Goal: Find specific page/section: Find specific page/section

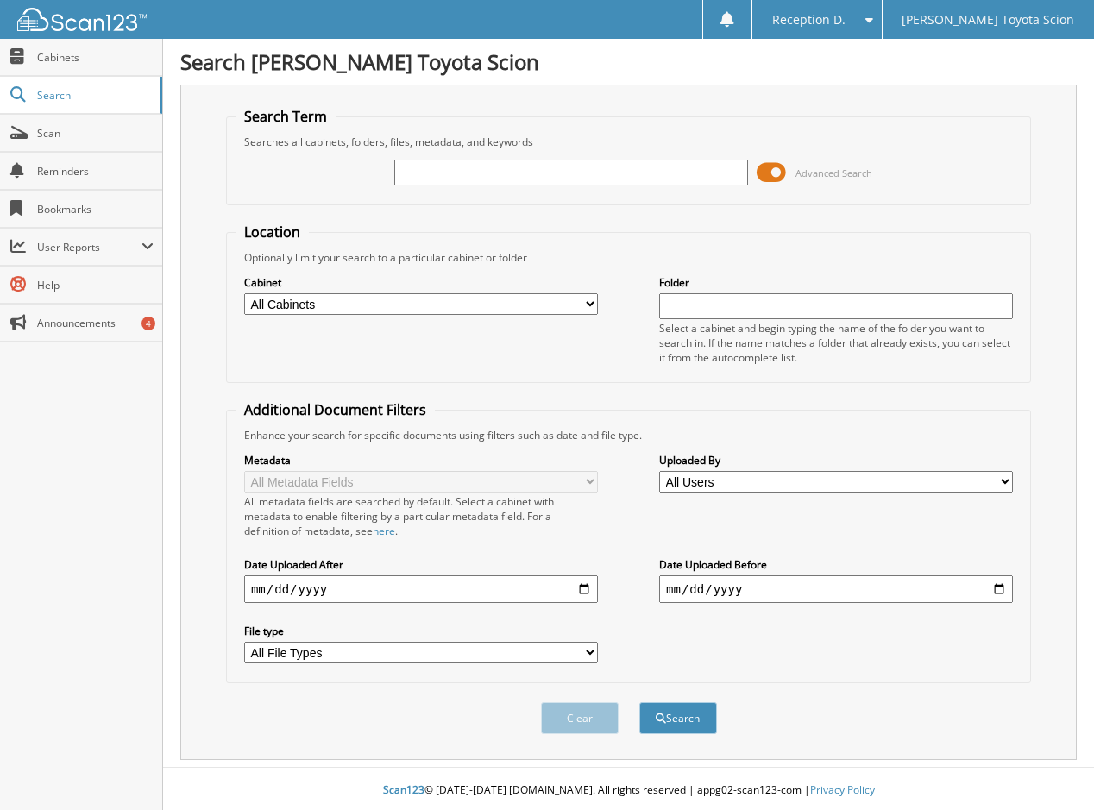
click at [444, 170] on input "text" at bounding box center [571, 173] width 354 height 26
type input "37114"
click at [639, 702] on button "Search" at bounding box center [678, 718] width 78 height 32
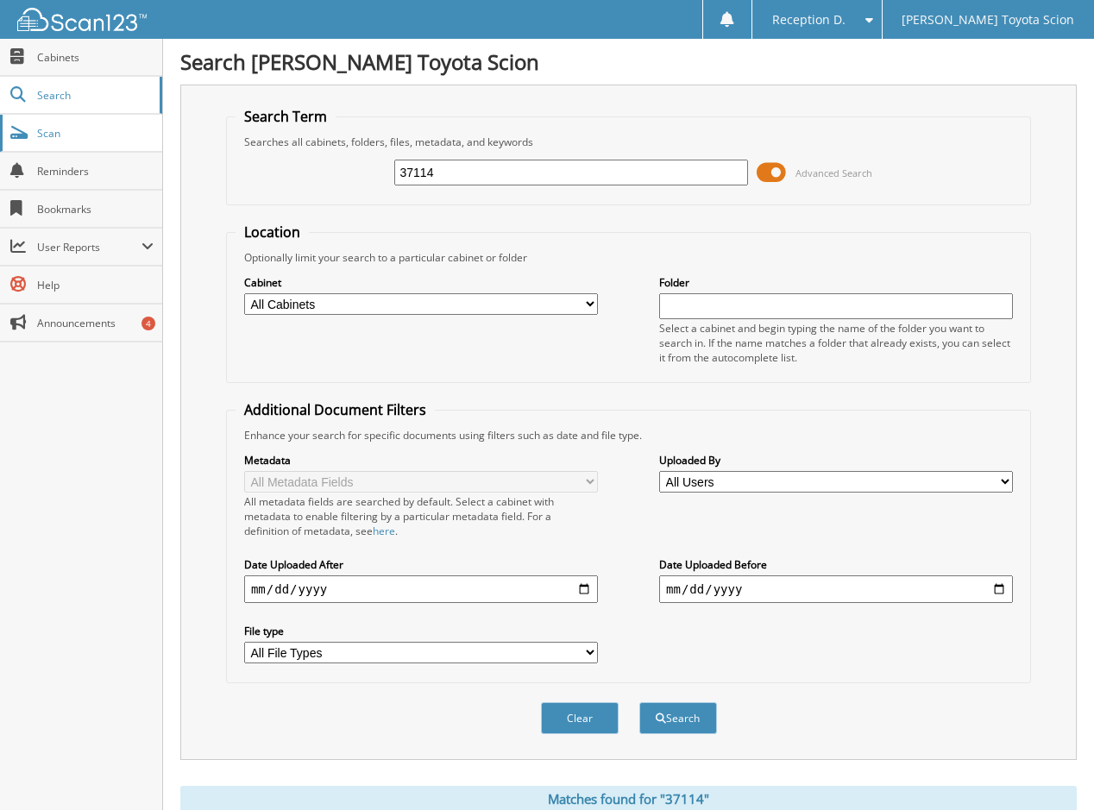
click at [78, 141] on link "Scan" at bounding box center [81, 133] width 162 height 37
